Goal: Task Accomplishment & Management: Manage account settings

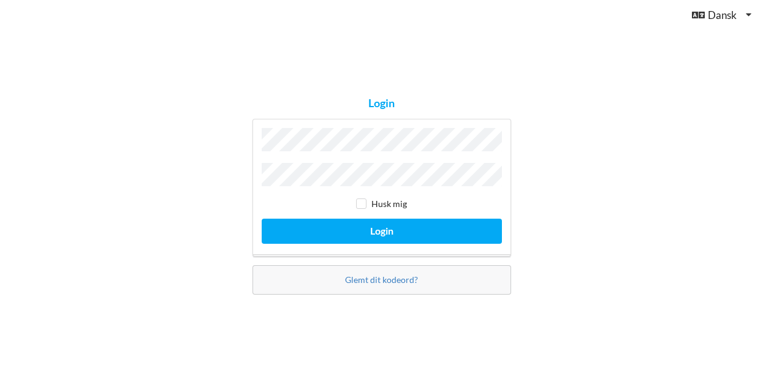
click at [381, 228] on button "Login" at bounding box center [382, 231] width 240 height 25
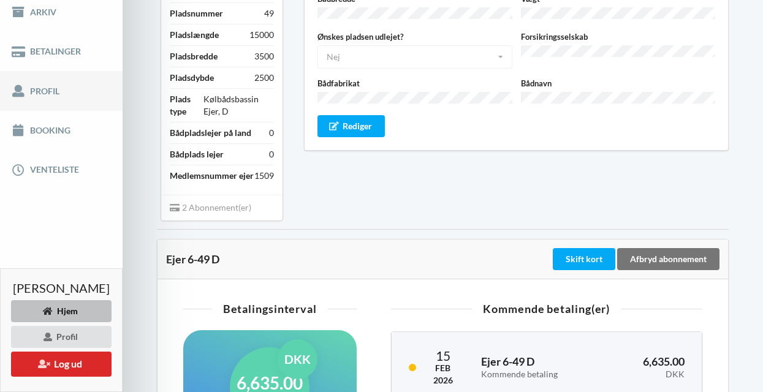
scroll to position [204, 0]
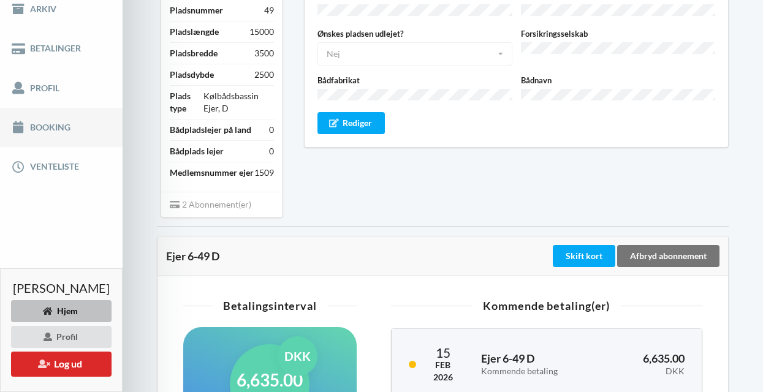
click at [54, 137] on link "Booking" at bounding box center [61, 127] width 123 height 39
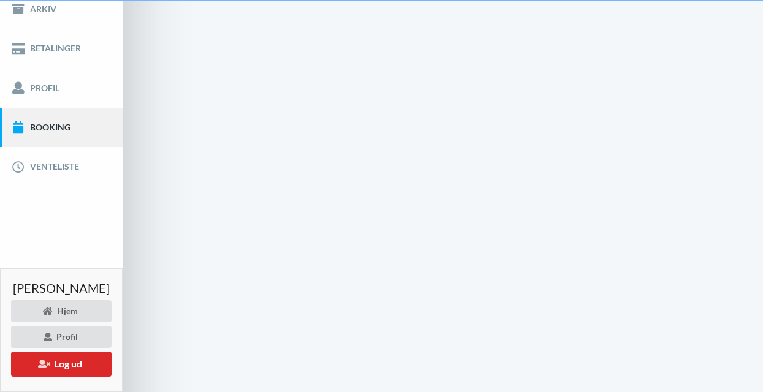
scroll to position [7, 0]
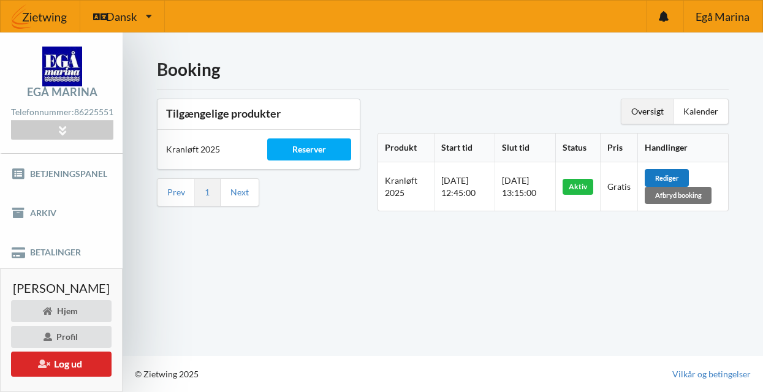
click at [686, 170] on div "Rediger" at bounding box center [667, 177] width 44 height 17
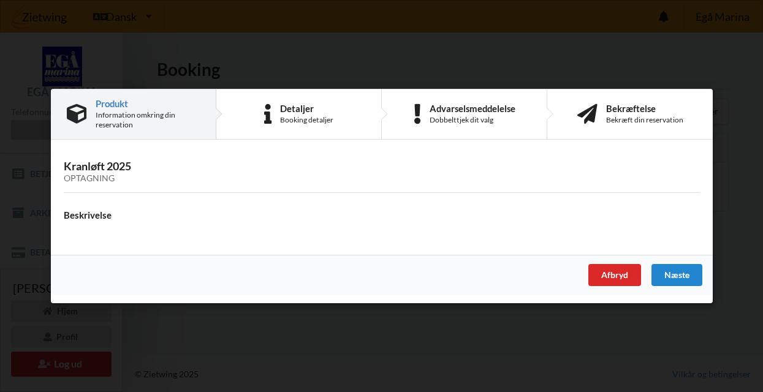
click at [581, 59] on div "Er du sikker på du vil logge ud? Nej Ja Vilkår og betingelser Brugerbetingelser…" at bounding box center [381, 196] width 763 height 392
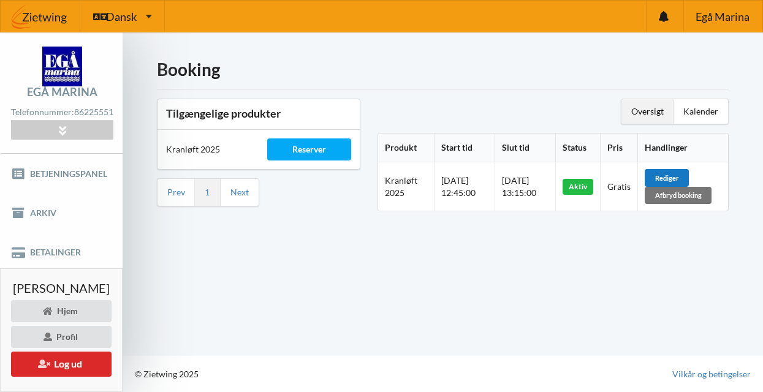
click at [689, 169] on div "Rediger" at bounding box center [667, 177] width 44 height 17
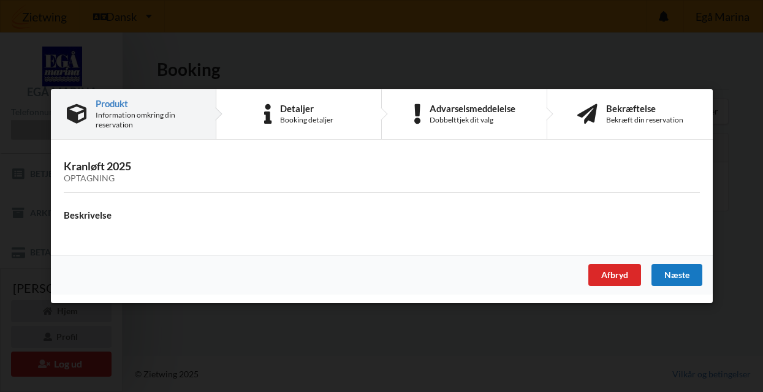
click at [675, 271] on div "Næste" at bounding box center [676, 275] width 51 height 22
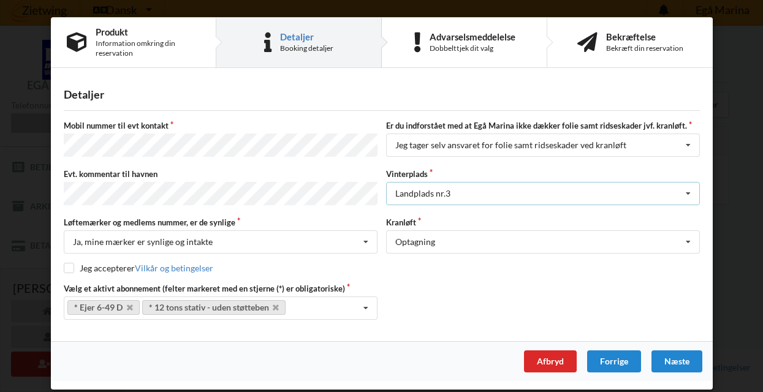
click at [689, 189] on icon at bounding box center [688, 194] width 18 height 23
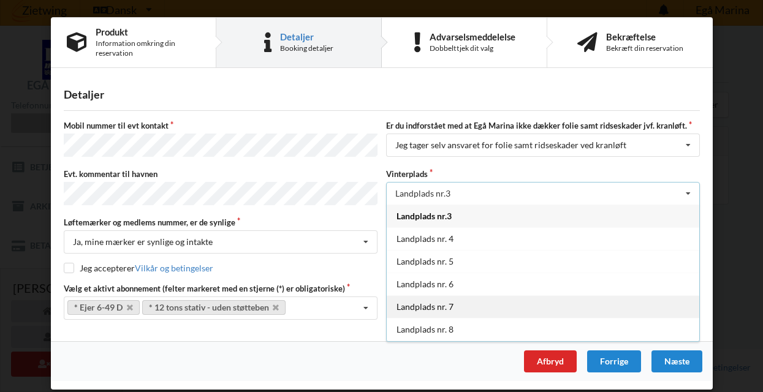
click at [483, 305] on div "Landplads nr. 7" at bounding box center [543, 306] width 312 height 23
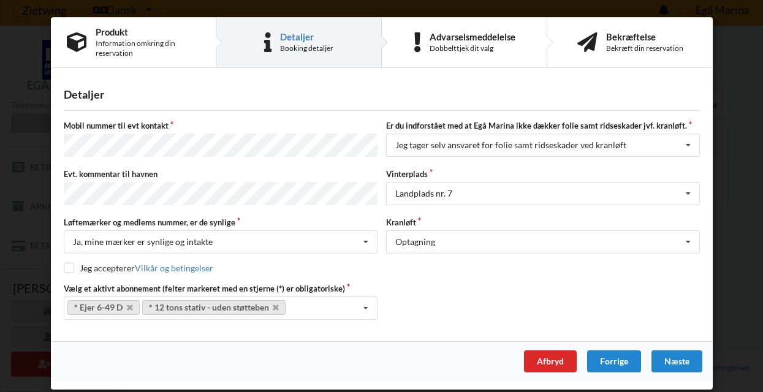
click at [69, 265] on input "checkbox" at bounding box center [69, 268] width 10 height 10
checkbox input "true"
click at [675, 357] on div "Næste" at bounding box center [676, 361] width 51 height 22
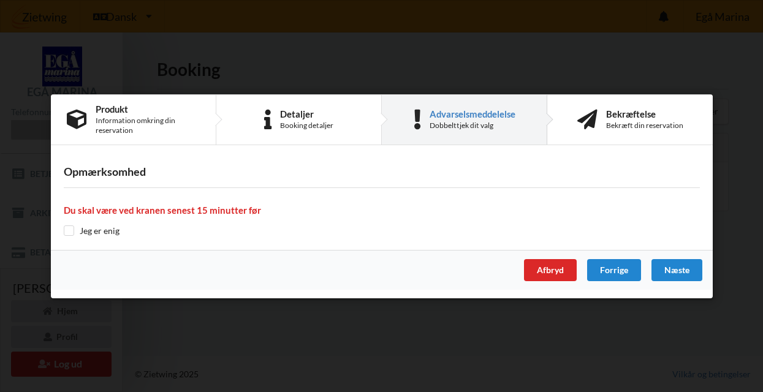
click at [70, 229] on input "checkbox" at bounding box center [69, 230] width 10 height 10
checkbox input "true"
click at [680, 270] on div "Næste" at bounding box center [676, 270] width 51 height 22
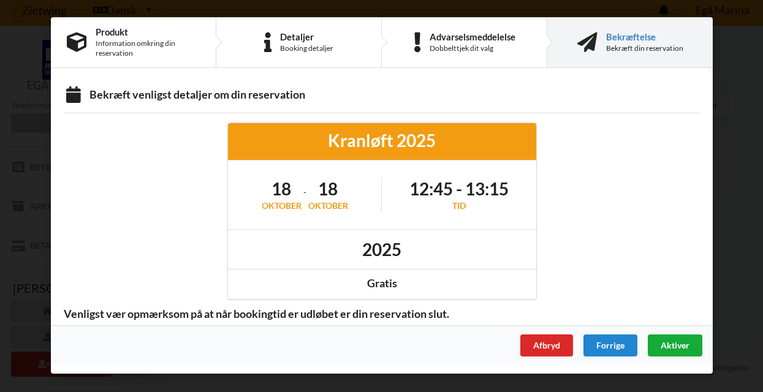
click at [673, 347] on span "Aktiver" at bounding box center [674, 345] width 29 height 10
